Goal: Complete application form

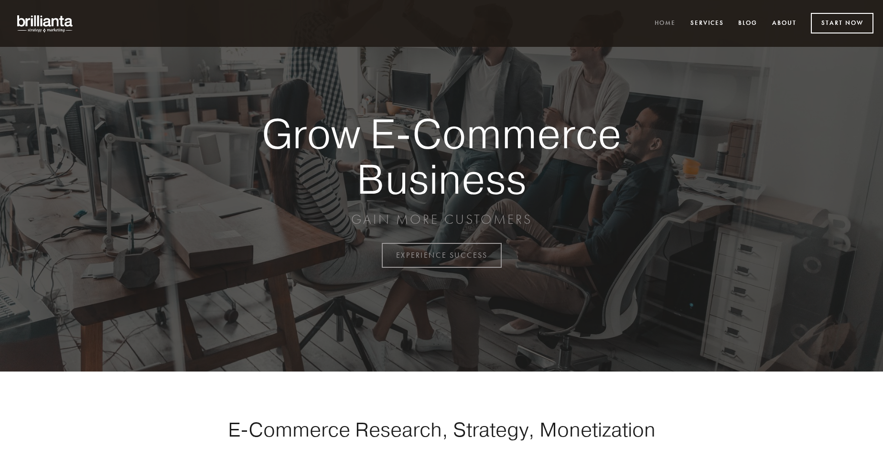
scroll to position [2505, 0]
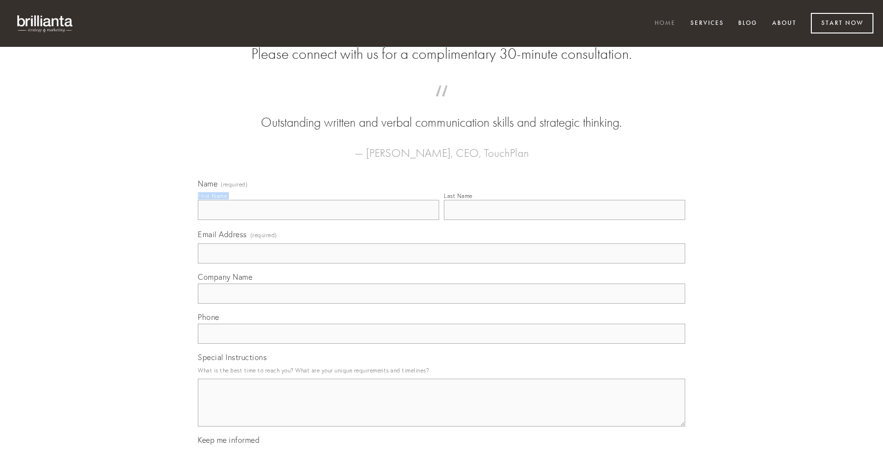
type input "[PERSON_NAME]"
click at [564, 220] on input "Last Name" at bounding box center [564, 210] width 241 height 20
type input "[PERSON_NAME]"
click at [442, 263] on input "Email Address (required)" at bounding box center [441, 253] width 487 height 20
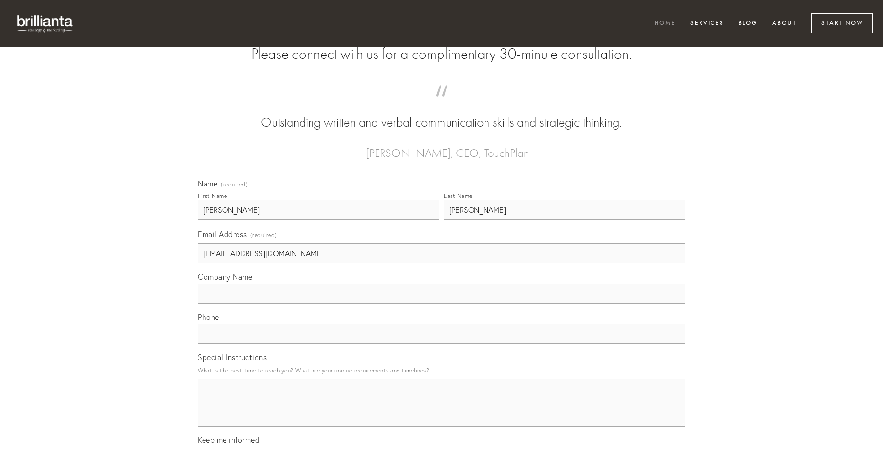
type input "[EMAIL_ADDRESS][DOMAIN_NAME]"
click at [442, 303] on input "Company Name" at bounding box center [441, 293] width 487 height 20
type input "substantia"
click at [442, 344] on input "text" at bounding box center [441, 334] width 487 height 20
